Goal: Task Accomplishment & Management: Use online tool/utility

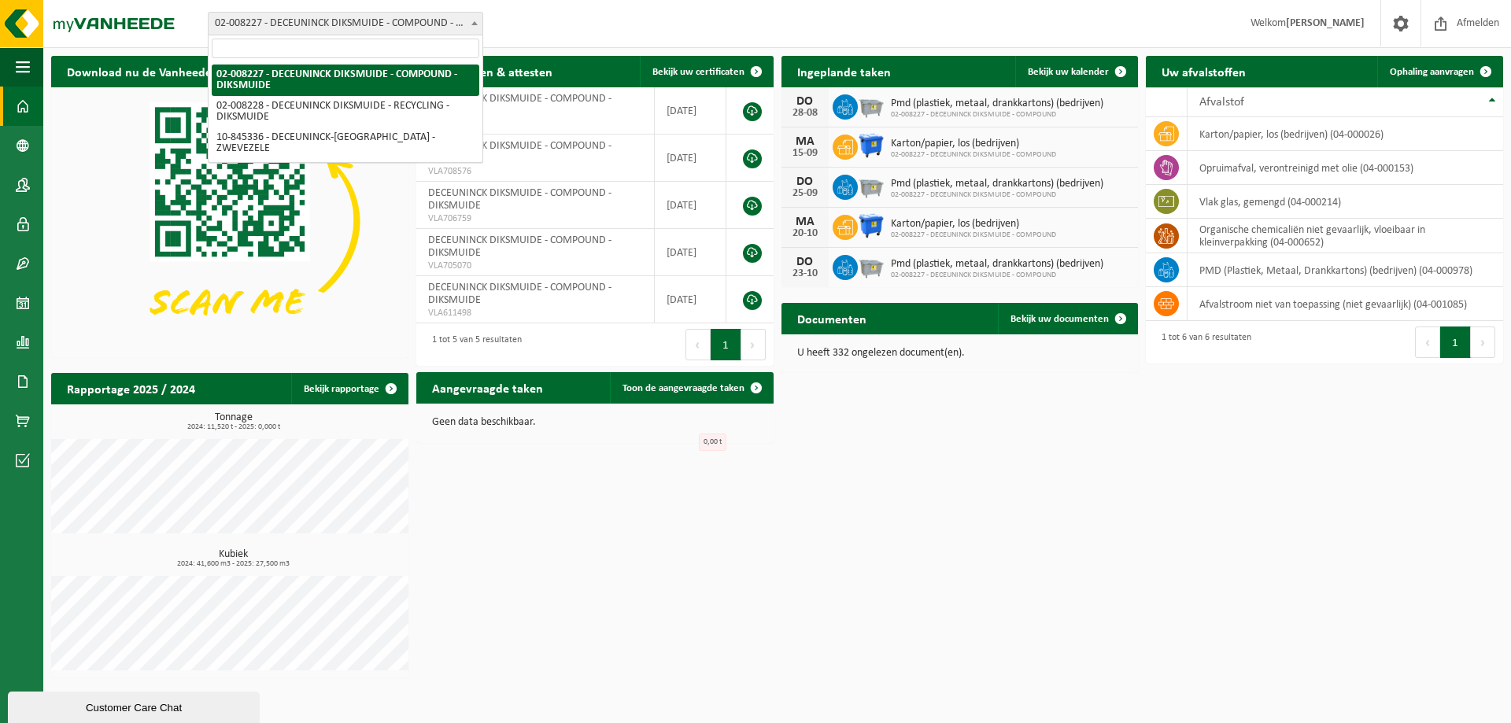
click at [420, 25] on span "02-008227 - DECEUNINCK DIKSMUIDE - COMPOUND - DIKSMUIDE" at bounding box center [346, 24] width 274 height 22
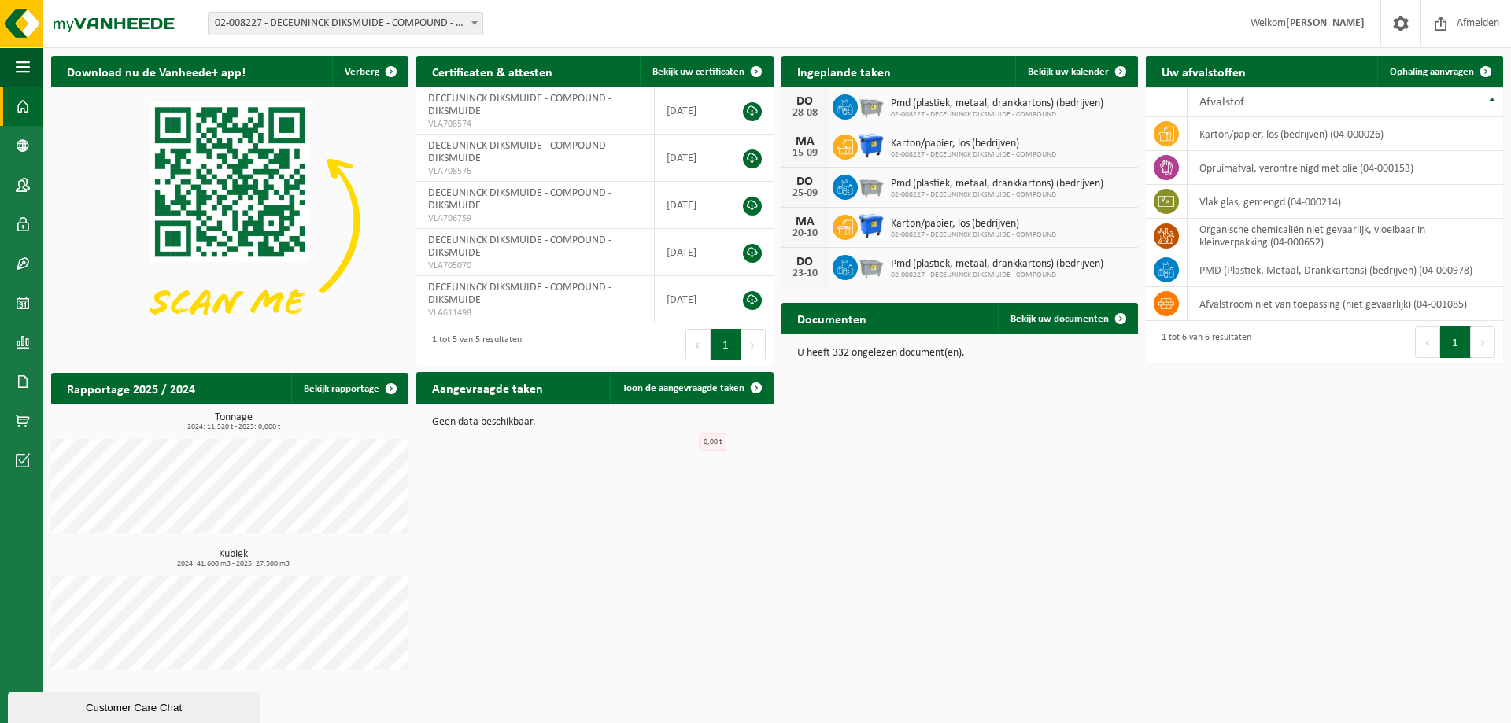
click at [1002, 551] on div "Download nu de Vanheede+ app! Verberg Certificaten & attesten Bekijk uw certifi…" at bounding box center [777, 367] width 1460 height 638
click at [453, 29] on span "02-008227 - DECEUNINCK DIKSMUIDE - COMPOUND - DIKSMUIDE" at bounding box center [346, 24] width 274 height 22
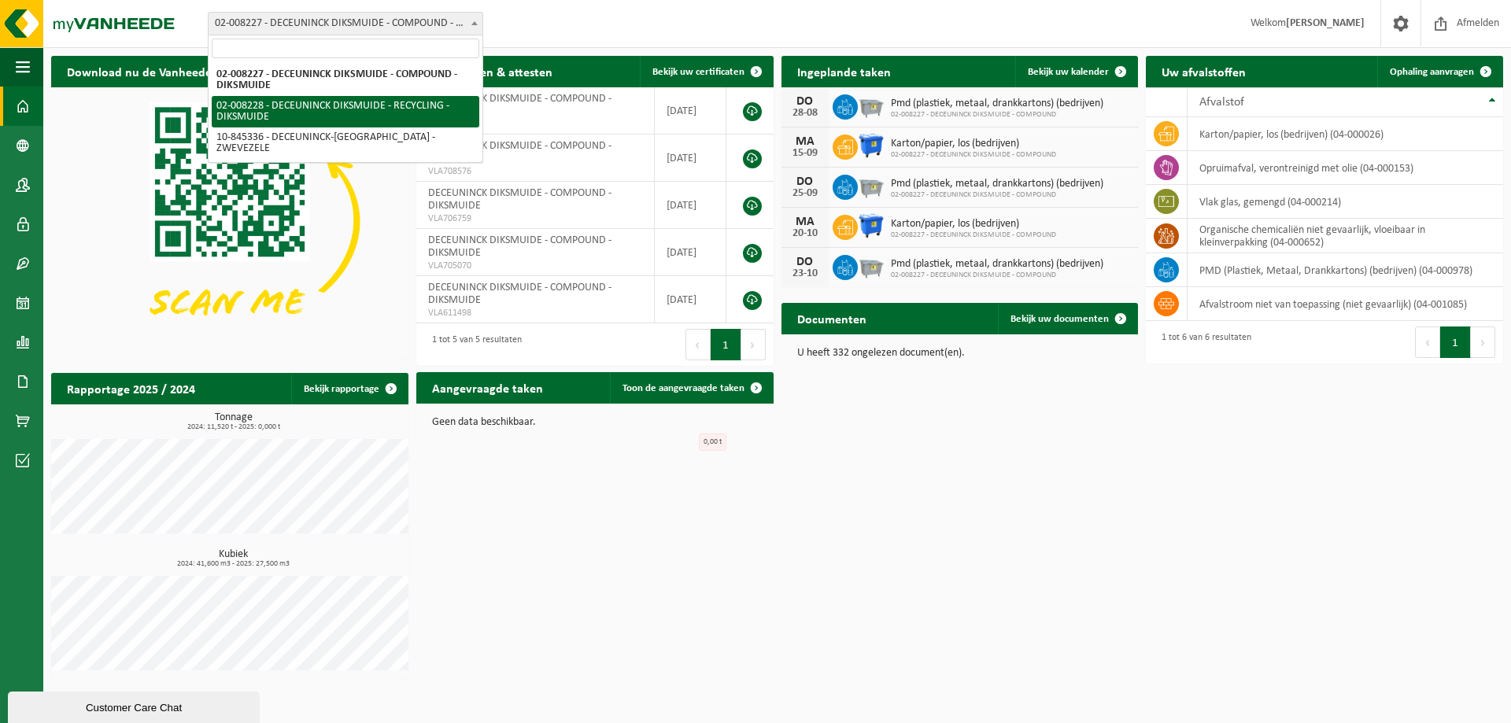
select select "1119"
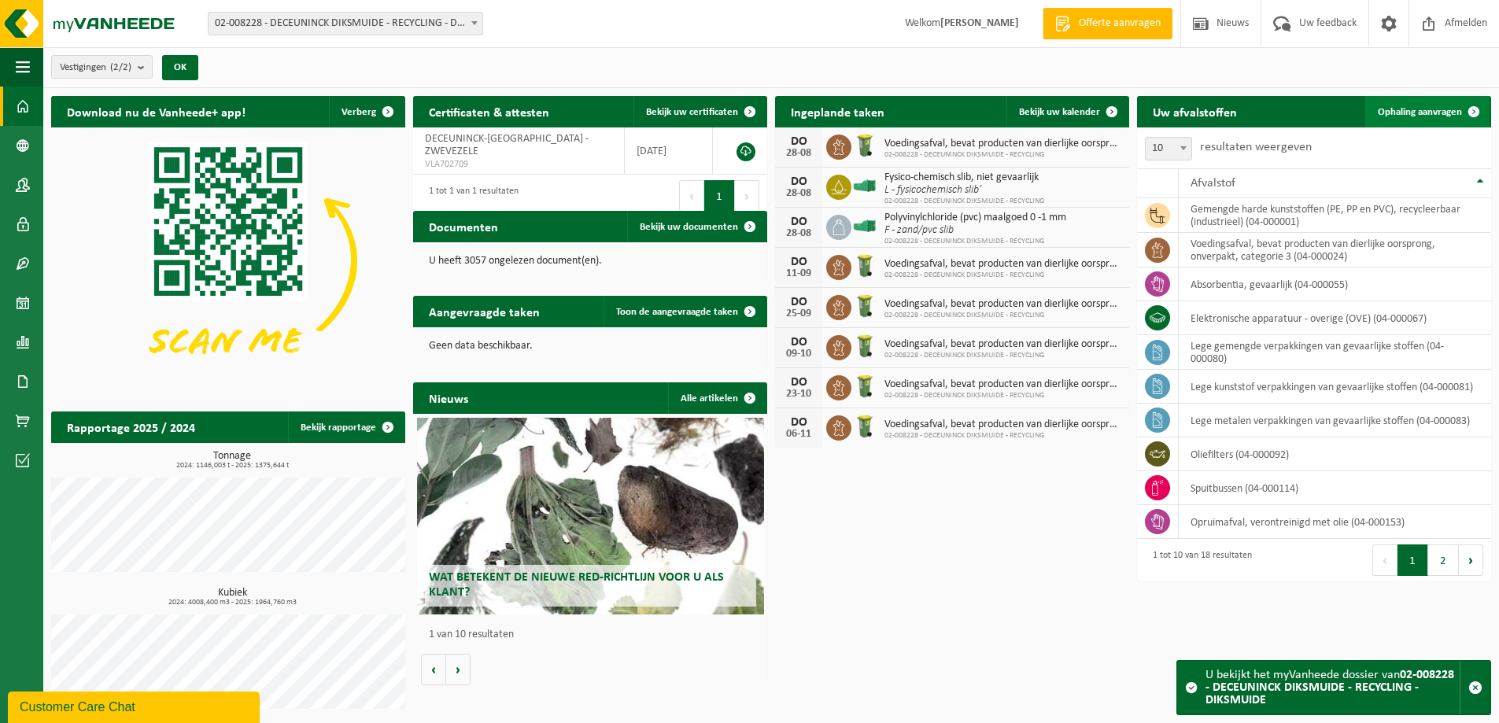
click at [1411, 105] on link "Ophaling aanvragen" at bounding box center [1427, 111] width 124 height 31
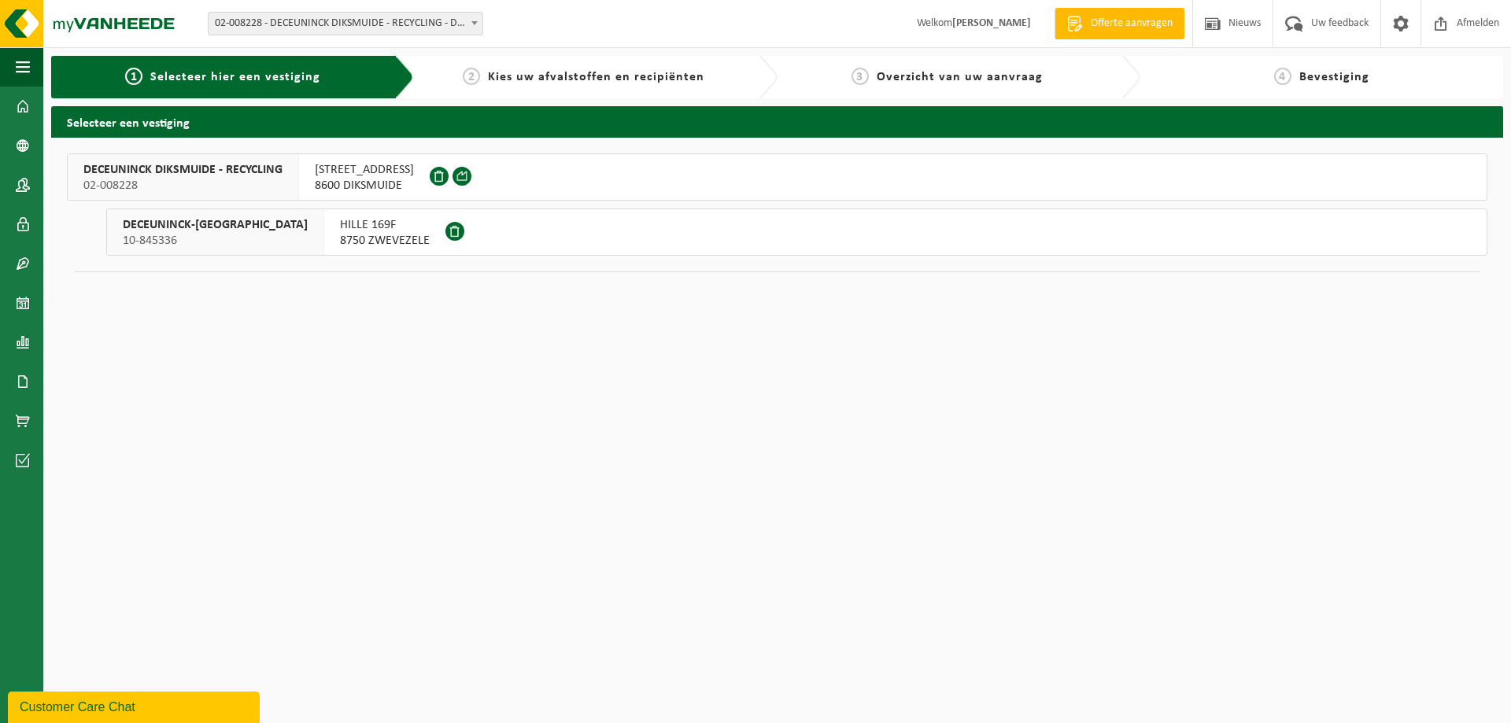
click at [247, 165] on span "DECEUNINCK DIKSMUIDE - RECYCLING" at bounding box center [182, 170] width 199 height 16
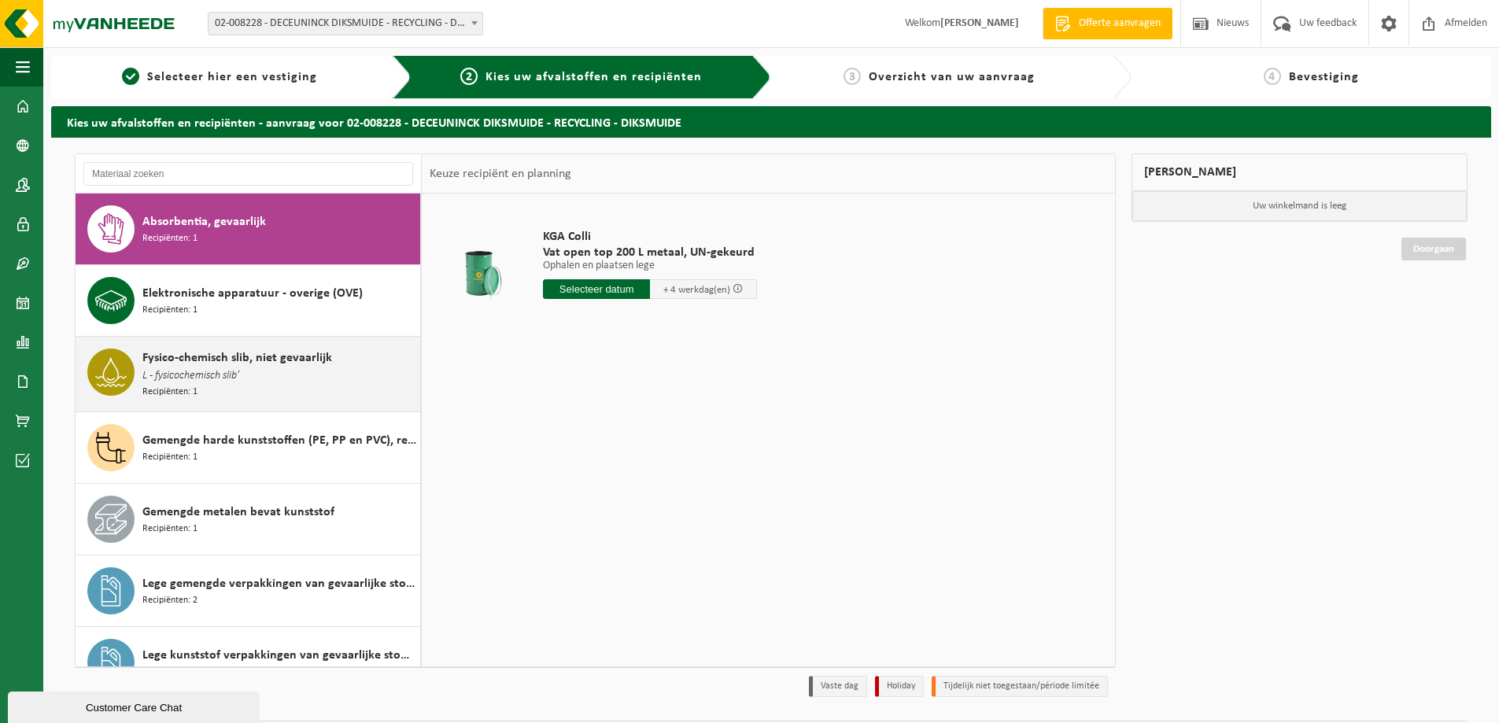
click at [244, 387] on div "Fysico-chemisch slib, niet gevaarlijk L - fysicochemisch slib’ Recipiënten: 1" at bounding box center [279, 374] width 274 height 51
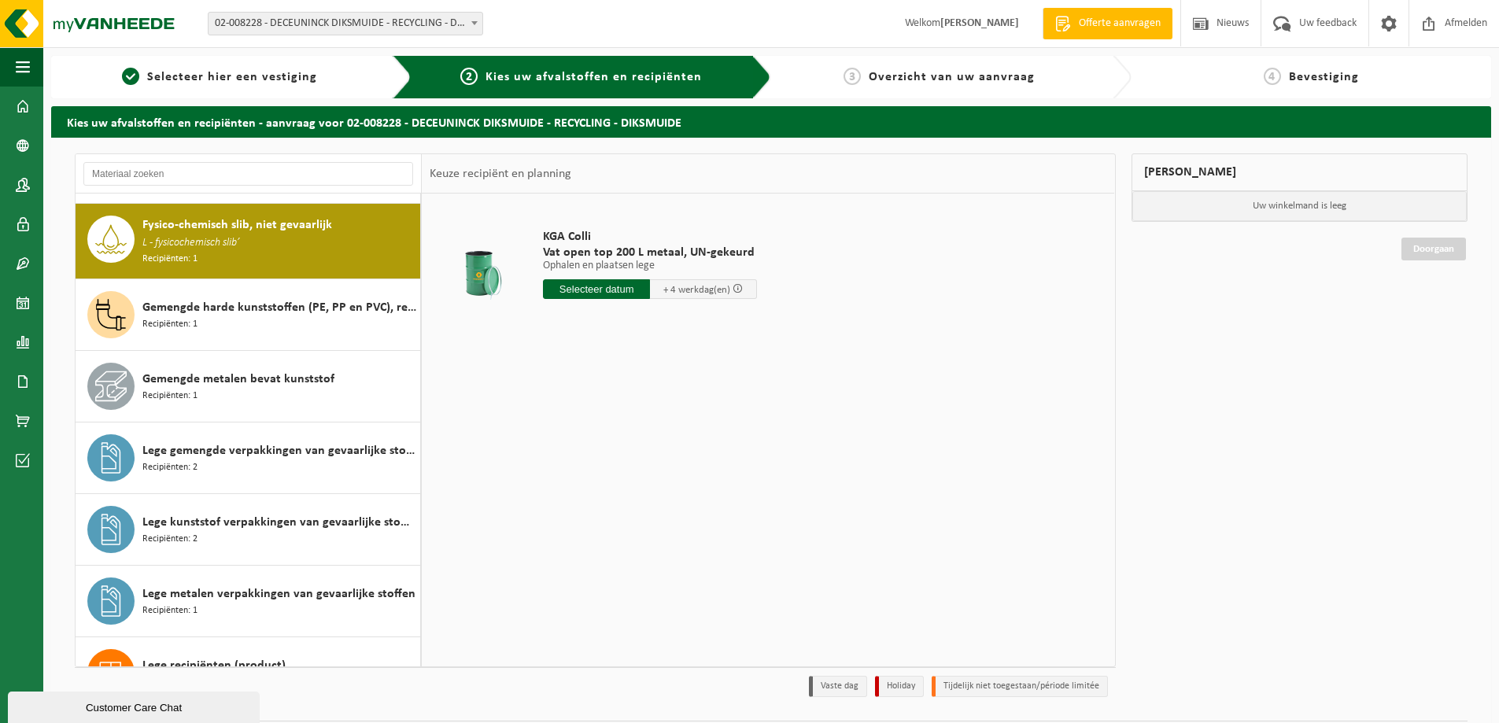
scroll to position [143, 0]
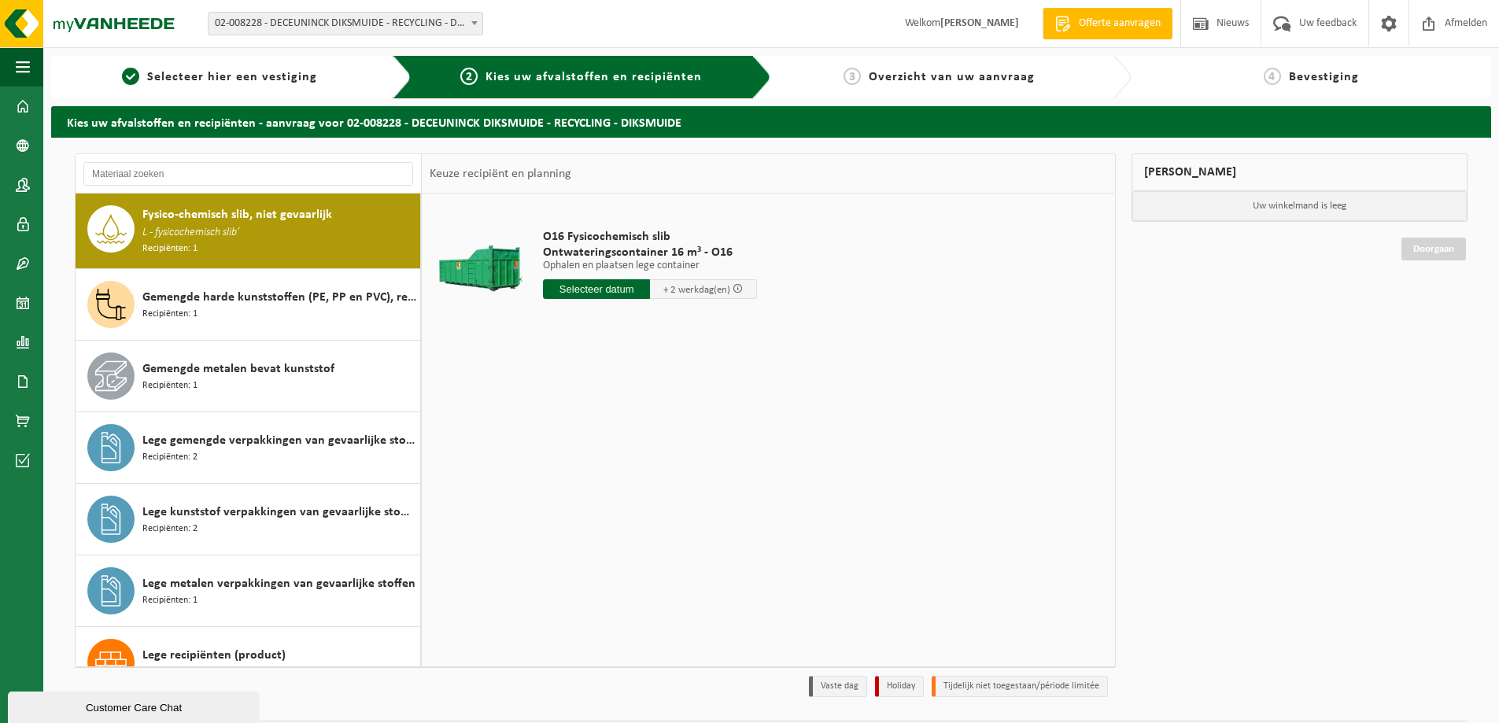
click at [595, 292] on input "text" at bounding box center [596, 289] width 107 height 20
click at [720, 329] on icon at bounding box center [722, 326] width 4 height 8
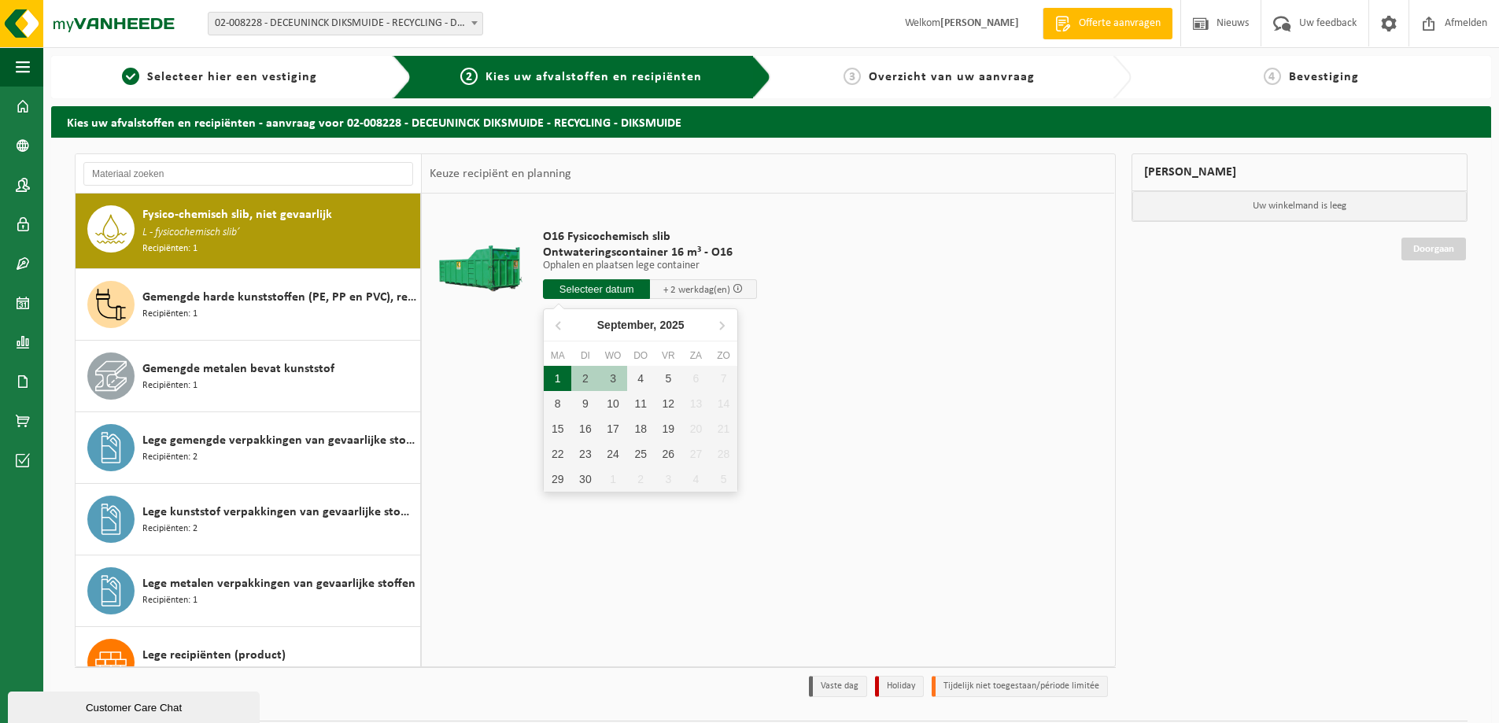
click at [554, 376] on div "1" at bounding box center [558, 378] width 28 height 25
type input "Van 2025-09-01"
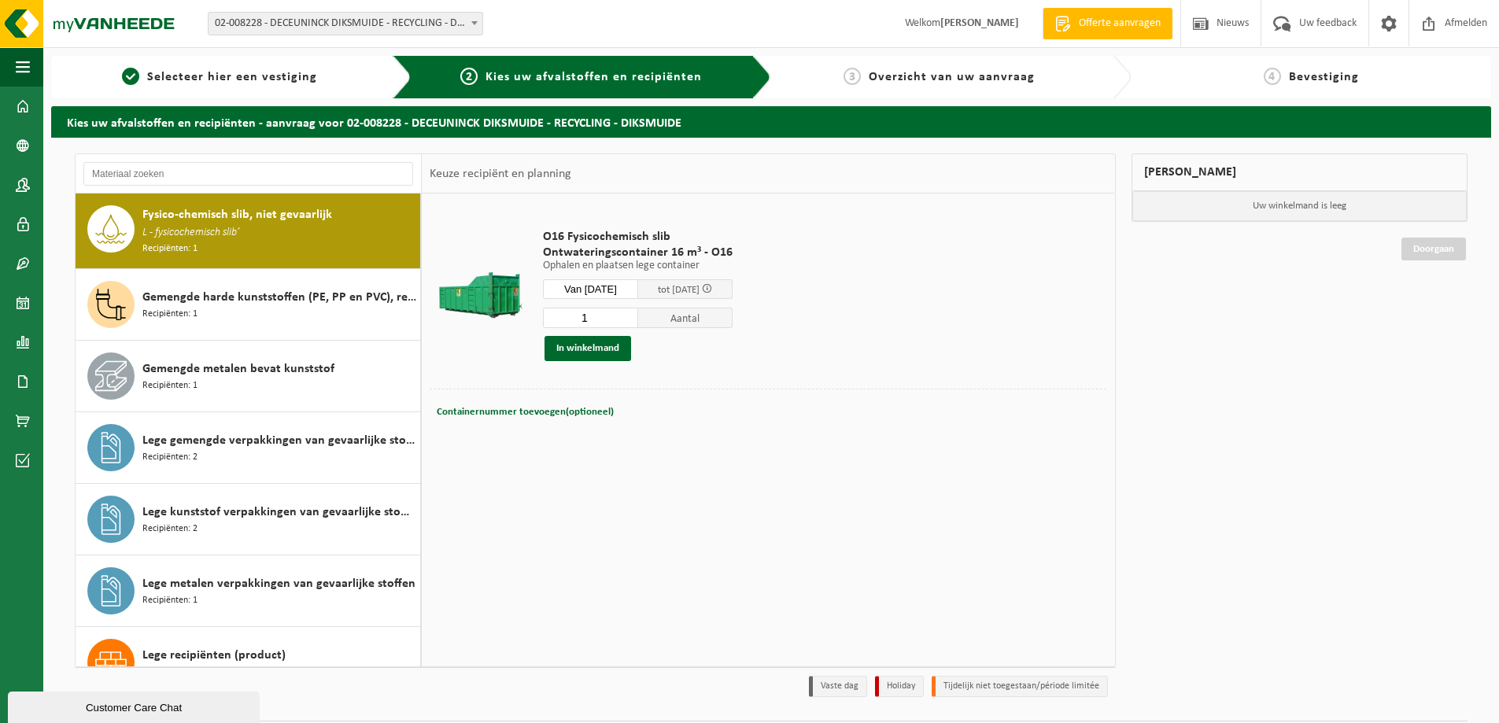
click at [551, 411] on span "Containernummer toevoegen(optioneel)" at bounding box center [525, 412] width 177 height 10
type input "O16-099"
click at [603, 346] on button "In winkelmand" at bounding box center [587, 348] width 87 height 25
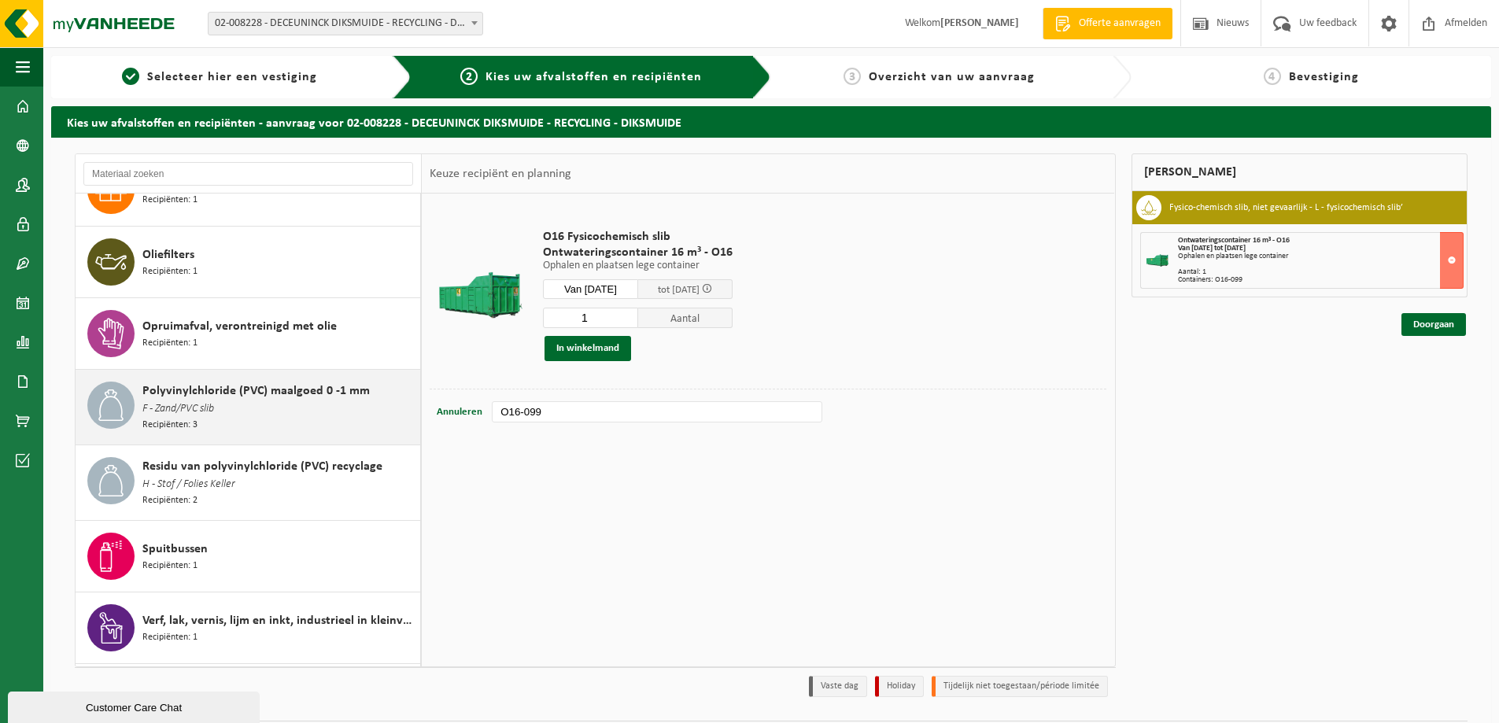
click at [196, 404] on span "F - Zand/PVC slib" at bounding box center [178, 409] width 72 height 17
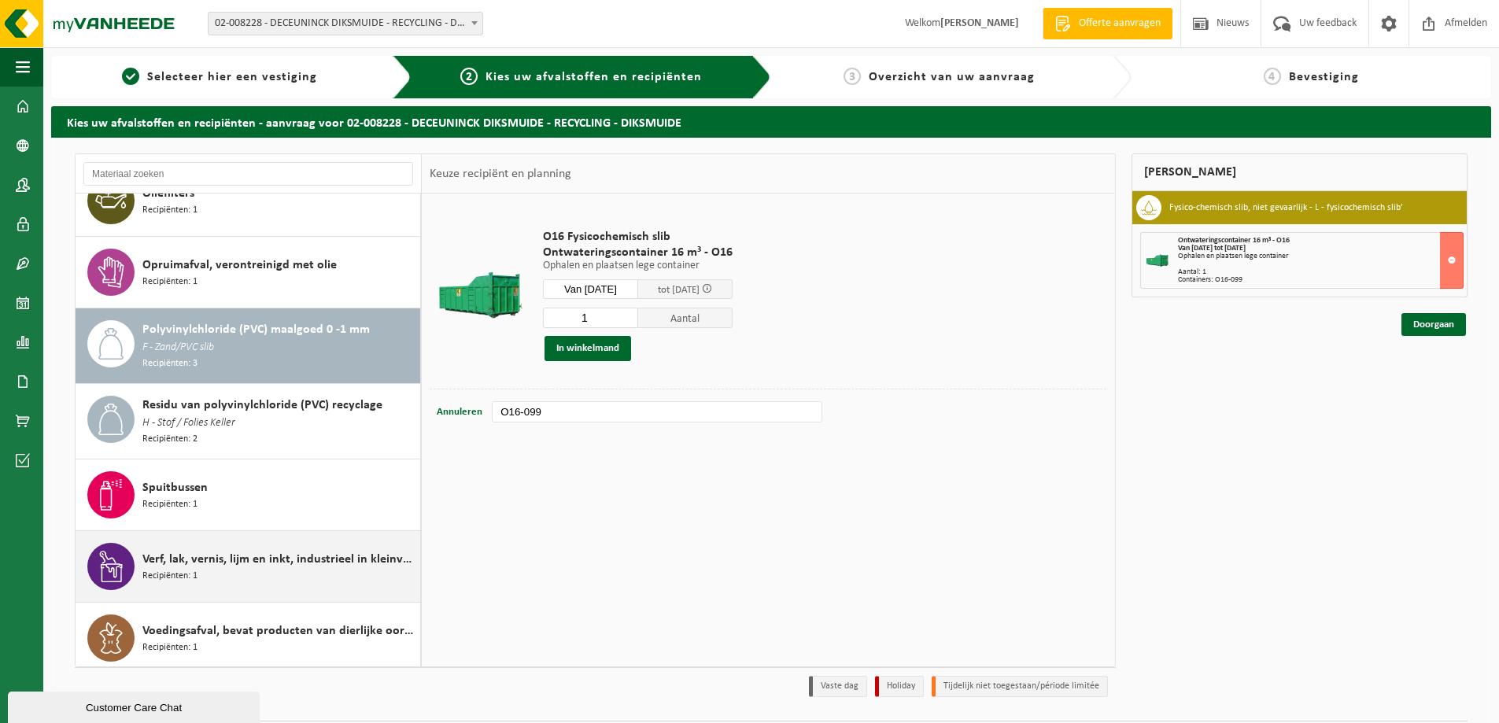
scroll to position [677, 0]
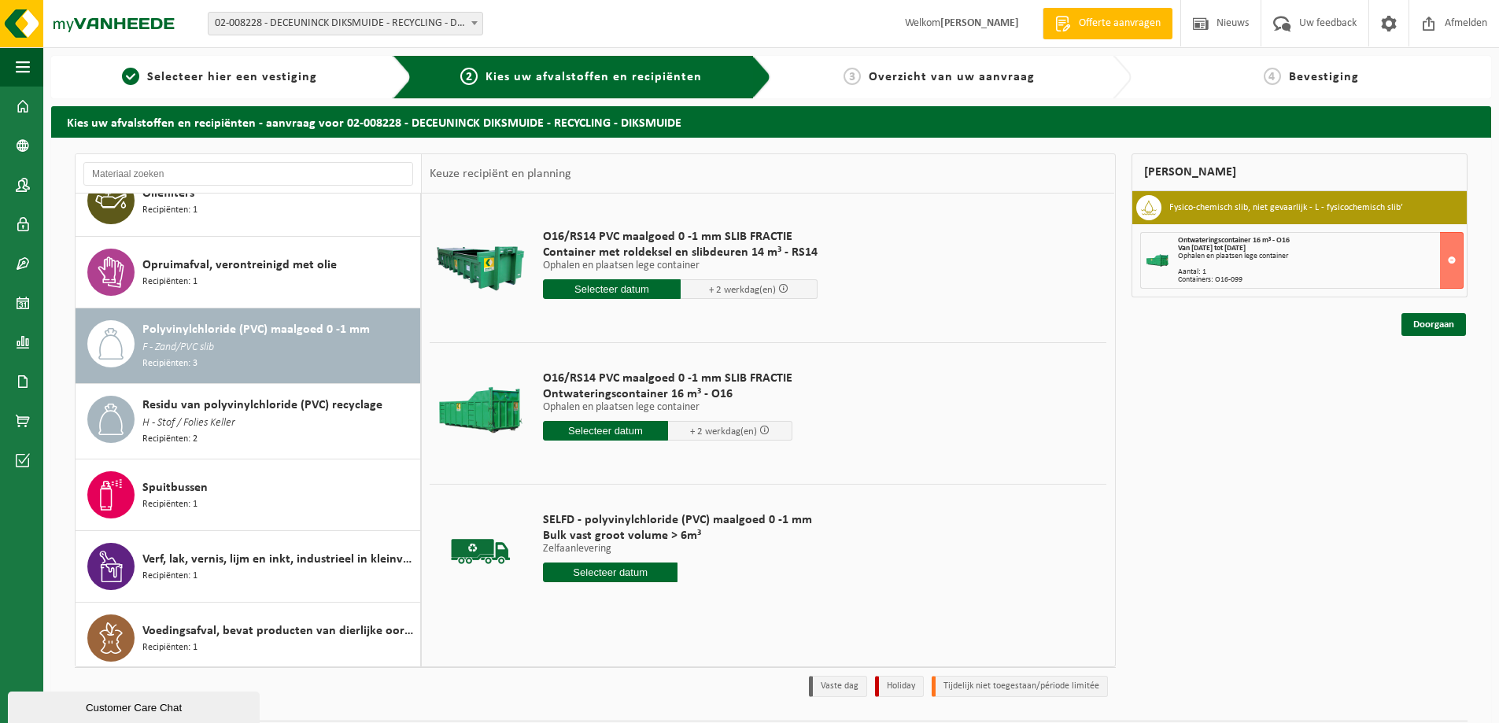
click at [617, 434] on input "text" at bounding box center [605, 431] width 125 height 20
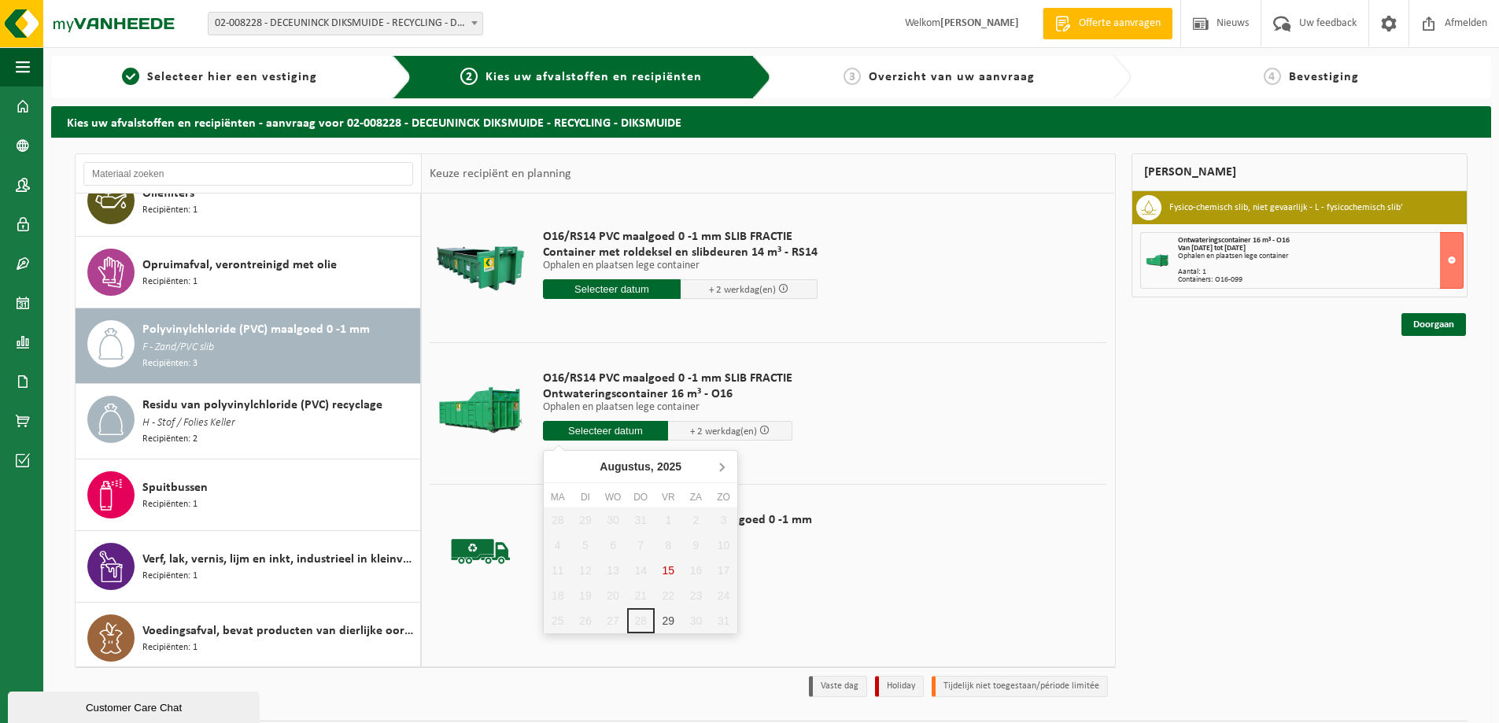
click at [728, 460] on icon at bounding box center [721, 466] width 25 height 25
click at [561, 515] on div "1" at bounding box center [558, 520] width 28 height 25
type input "Van 2025-09-01"
type input "2025-09-01"
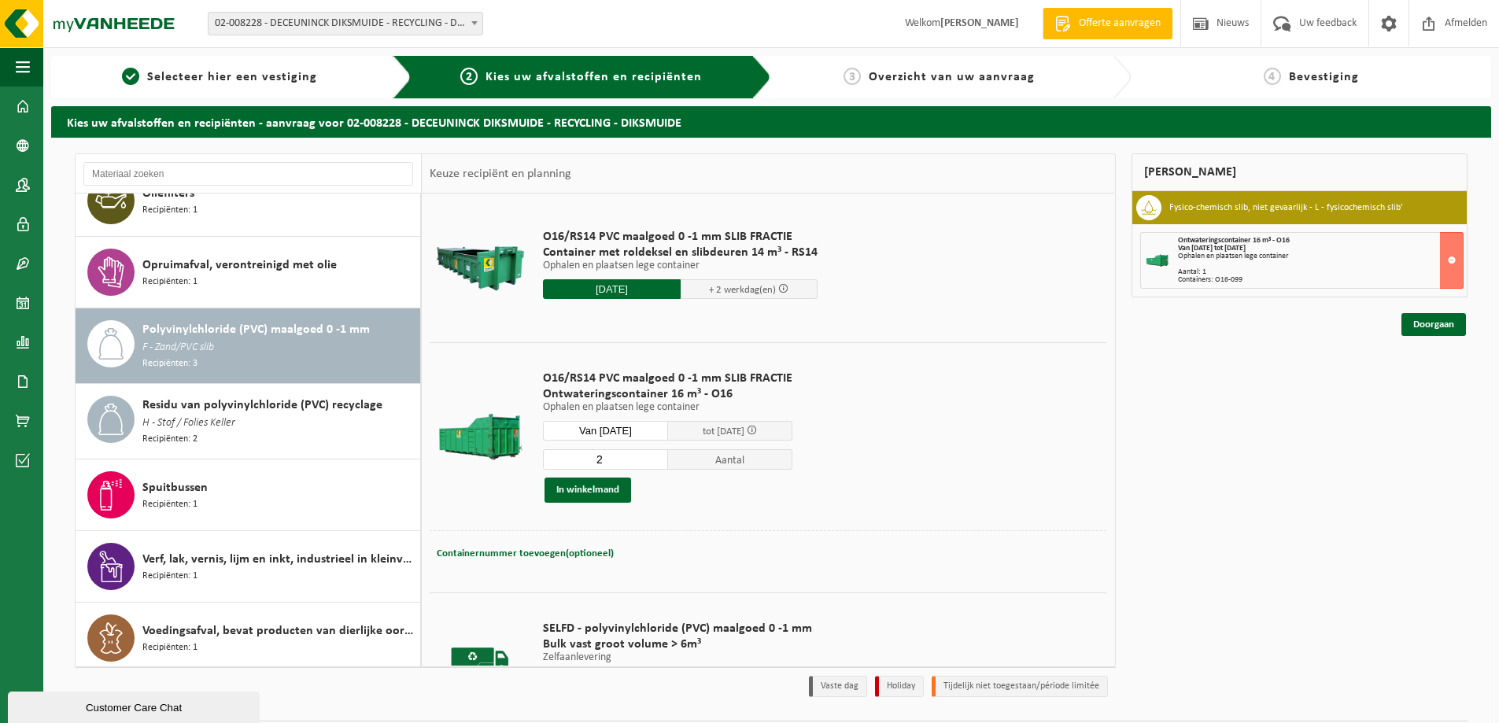
click at [656, 455] on input "2" at bounding box center [605, 459] width 125 height 20
type input "3"
click at [656, 455] on input "3" at bounding box center [605, 459] width 125 height 20
click at [549, 557] on span "Containernummer toevoegen(optioneel)" at bounding box center [525, 553] width 177 height 10
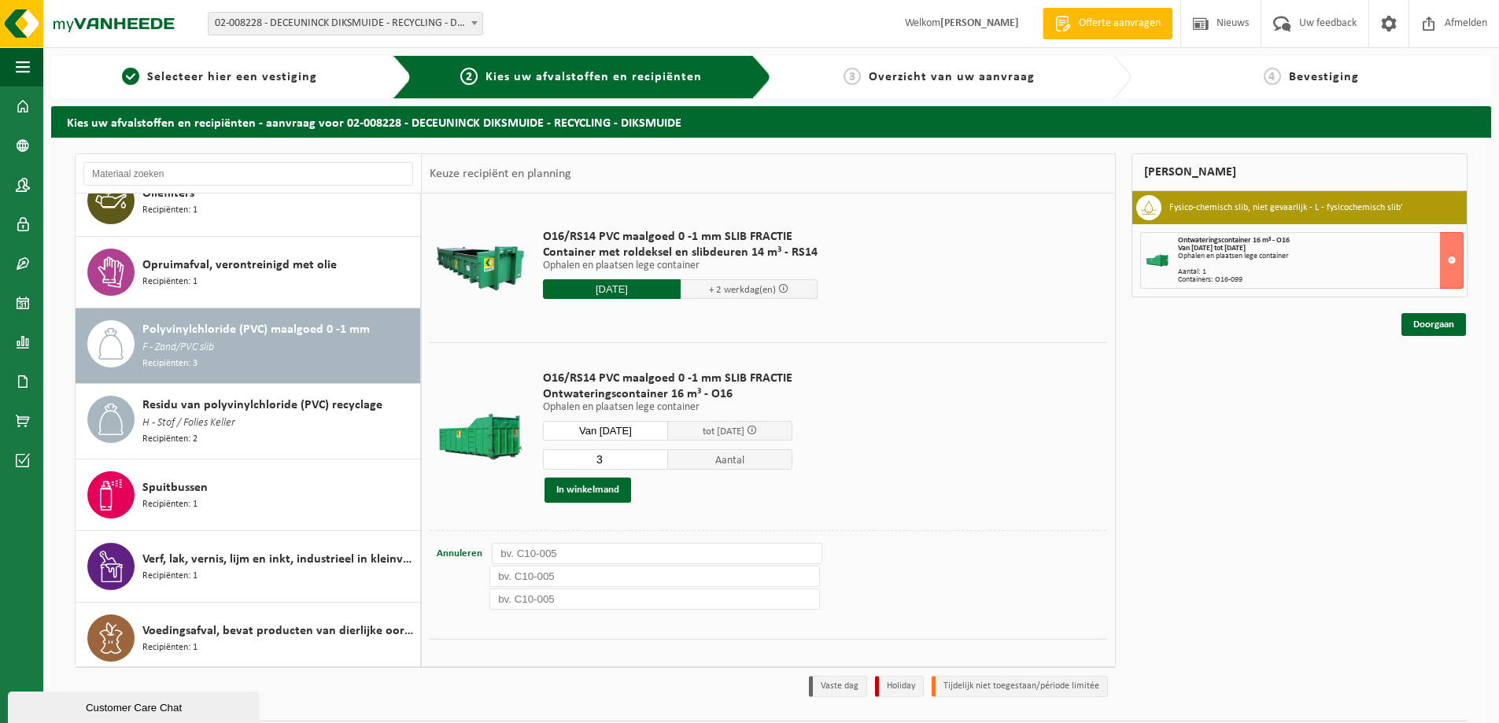
click at [542, 556] on input "text" at bounding box center [657, 553] width 330 height 21
type input "O16-118"
type input "O16-120"
type input "O16-050"
click at [597, 493] on button "In winkelmand" at bounding box center [587, 490] width 87 height 25
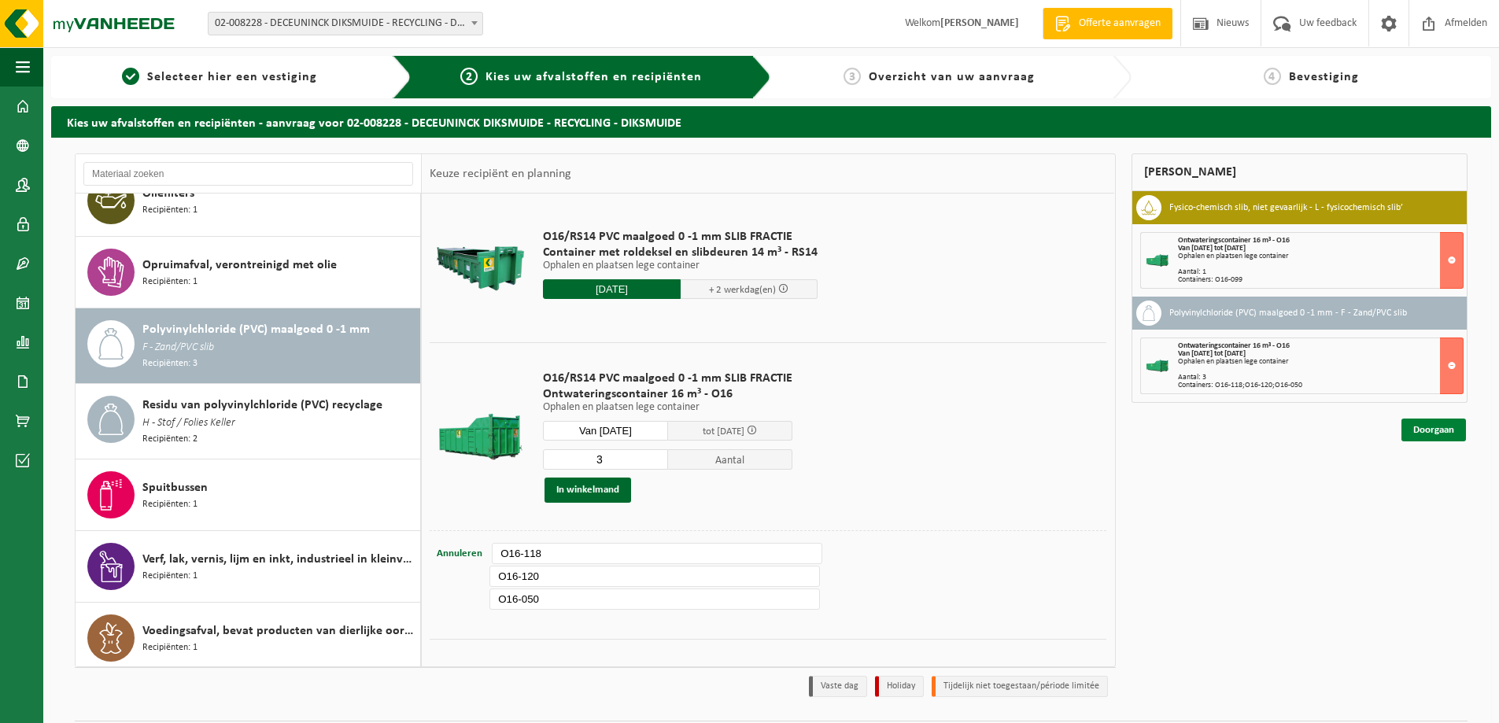
click at [1419, 426] on link "Doorgaan" at bounding box center [1433, 430] width 65 height 23
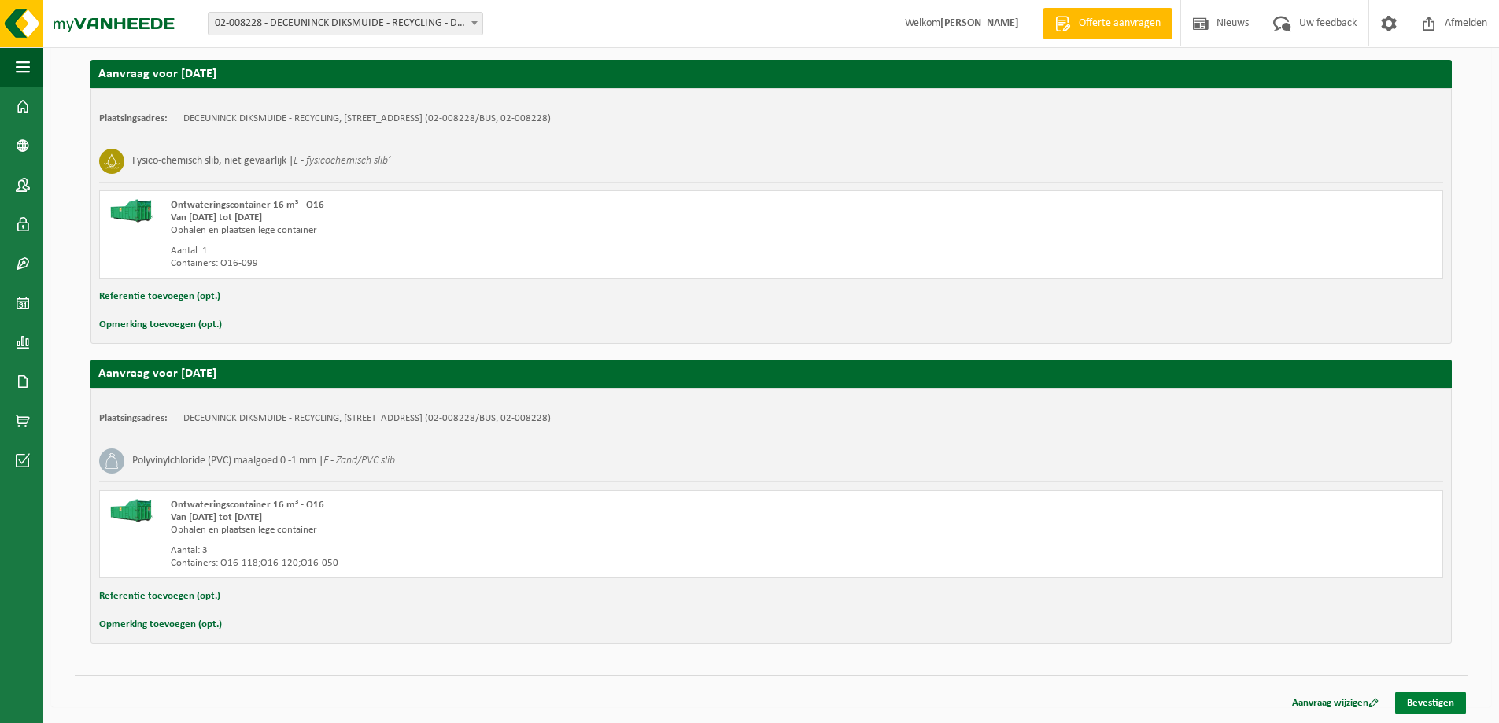
click at [1436, 699] on link "Bevestigen" at bounding box center [1430, 703] width 71 height 23
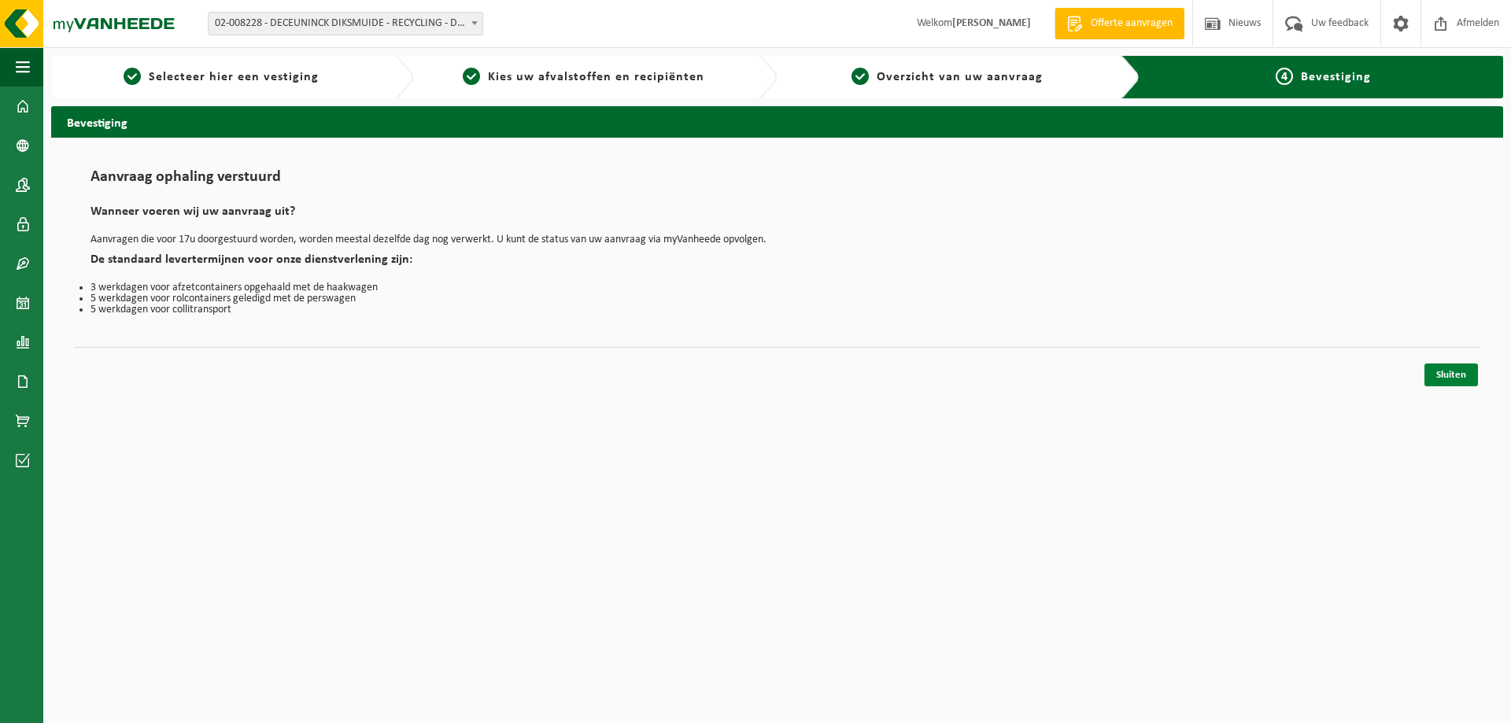
click at [1464, 375] on link "Sluiten" at bounding box center [1451, 375] width 54 height 23
